Goal: Find specific page/section: Find specific page/section

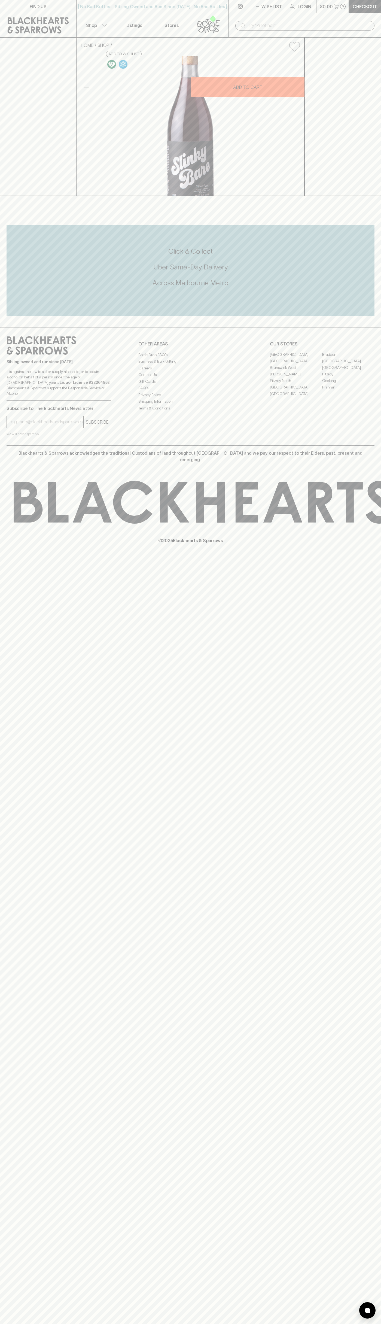
click at [59, 6] on link "FIND US" at bounding box center [38, 6] width 76 height 13
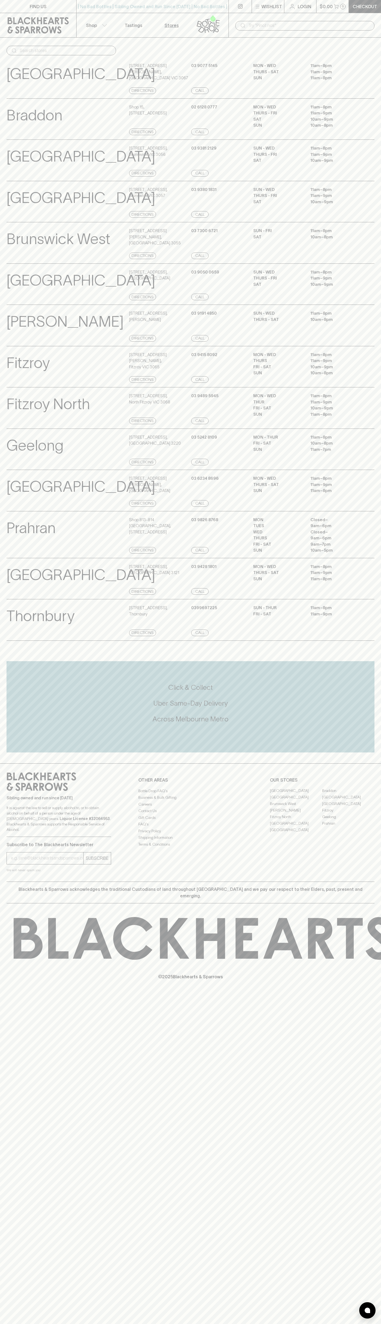
click at [266, 1324] on html "FIND US | No Bad Bottles | Sibling Owned and Run Since [DATE] | No Bad Bottles …" at bounding box center [190, 662] width 381 height 1324
click at [21, 949] on icon at bounding box center [28, 938] width 29 height 41
